Goal: Transaction & Acquisition: Book appointment/travel/reservation

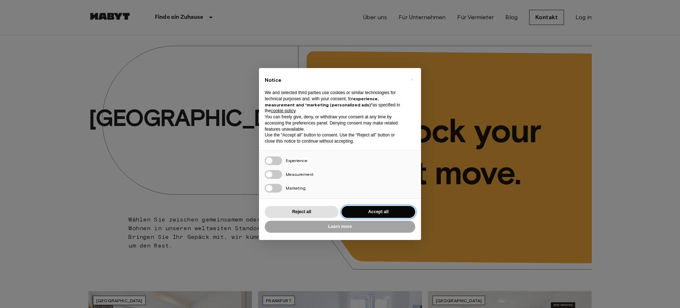
click at [385, 212] on button "Accept all" at bounding box center [379, 212] width 74 height 12
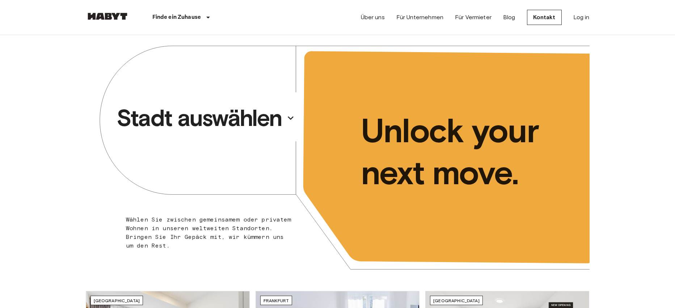
click at [288, 118] on icon "button" at bounding box center [291, 118] width 6 height 4
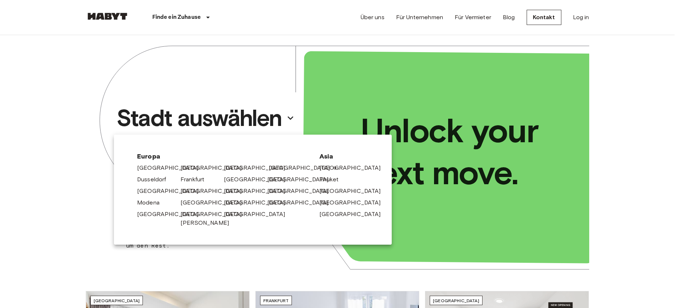
click at [275, 168] on link "[GEOGRAPHIC_DATA]" at bounding box center [303, 168] width 69 height 9
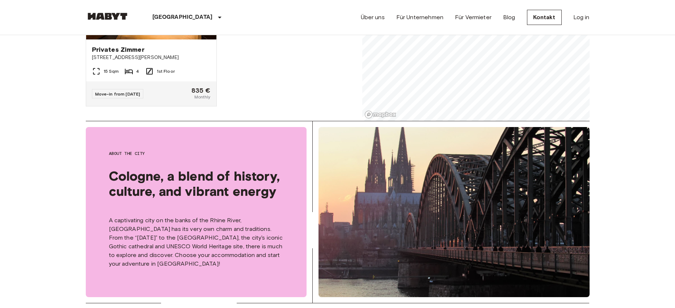
scroll to position [14, 0]
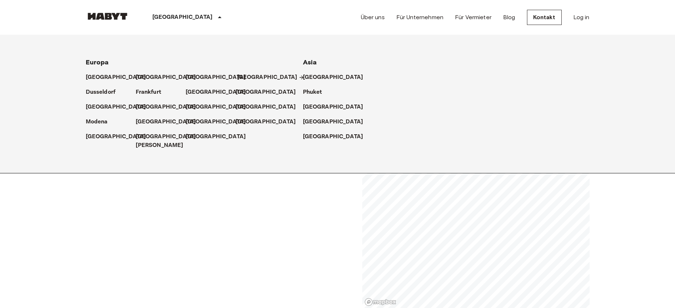
click at [242, 76] on p "[GEOGRAPHIC_DATA]" at bounding box center [267, 77] width 60 height 9
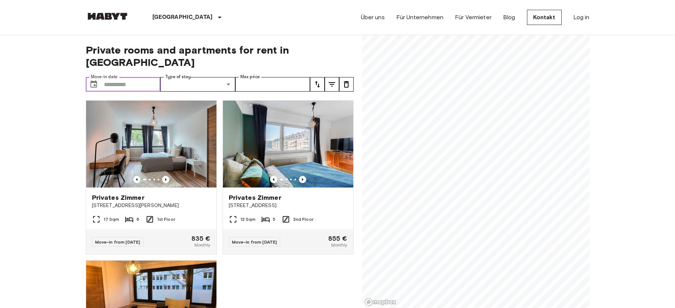
click at [144, 77] on input "Move-in date" at bounding box center [132, 84] width 57 height 14
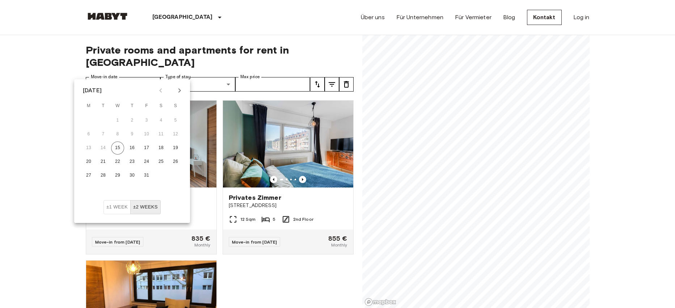
click at [181, 89] on icon "Next month" at bounding box center [179, 90] width 9 height 9
click at [134, 119] on button "1" at bounding box center [132, 120] width 13 height 13
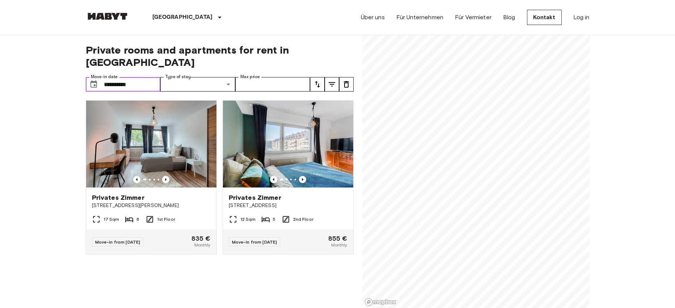
type input "**********"
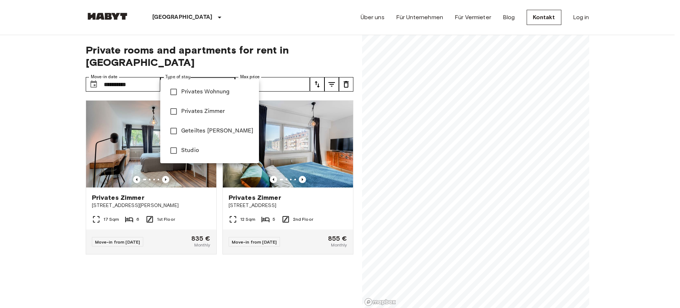
click at [298, 113] on div at bounding box center [340, 154] width 680 height 308
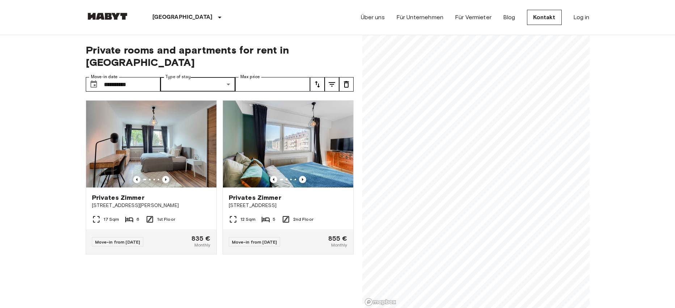
click at [331, 82] on icon "tune" at bounding box center [332, 84] width 7 height 4
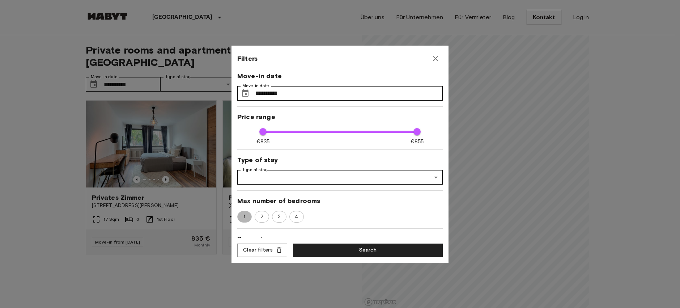
click at [245, 217] on span "1" at bounding box center [245, 216] width 10 height 7
click at [350, 251] on button "Search" at bounding box center [368, 250] width 150 height 13
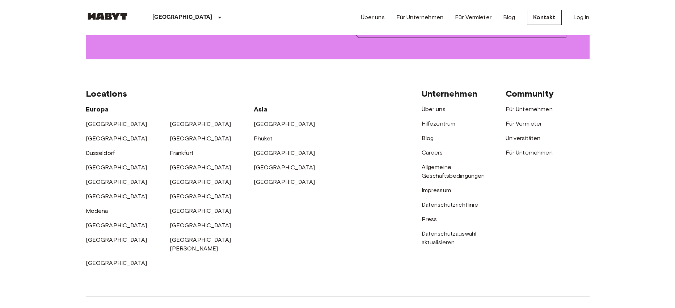
scroll to position [1078, 0]
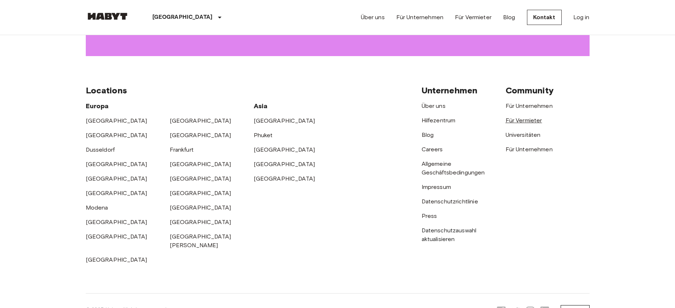
click at [529, 120] on link "Für Vermieter" at bounding box center [524, 120] width 37 height 7
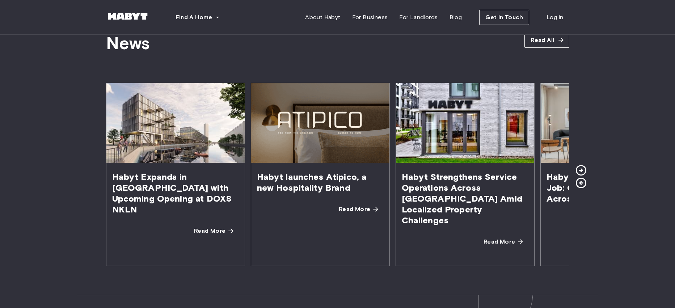
scroll to position [1281, 0]
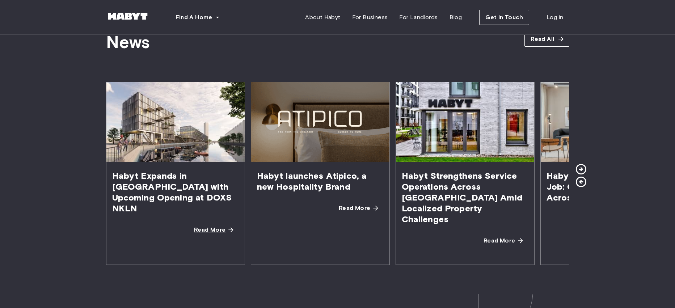
click at [216, 225] on span "Read More" at bounding box center [210, 229] width 32 height 9
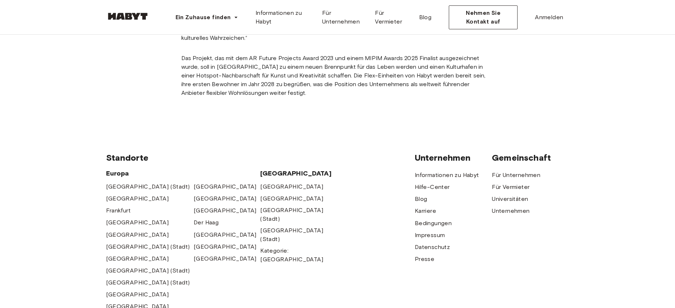
scroll to position [713, 0]
click at [514, 182] on span "Für Vermieter" at bounding box center [511, 186] width 38 height 9
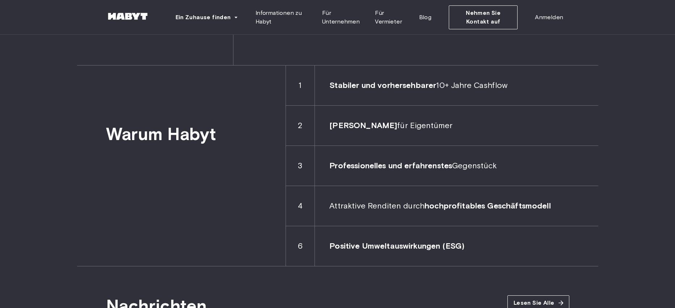
scroll to position [1049, 0]
